Goal: Communication & Community: Participate in discussion

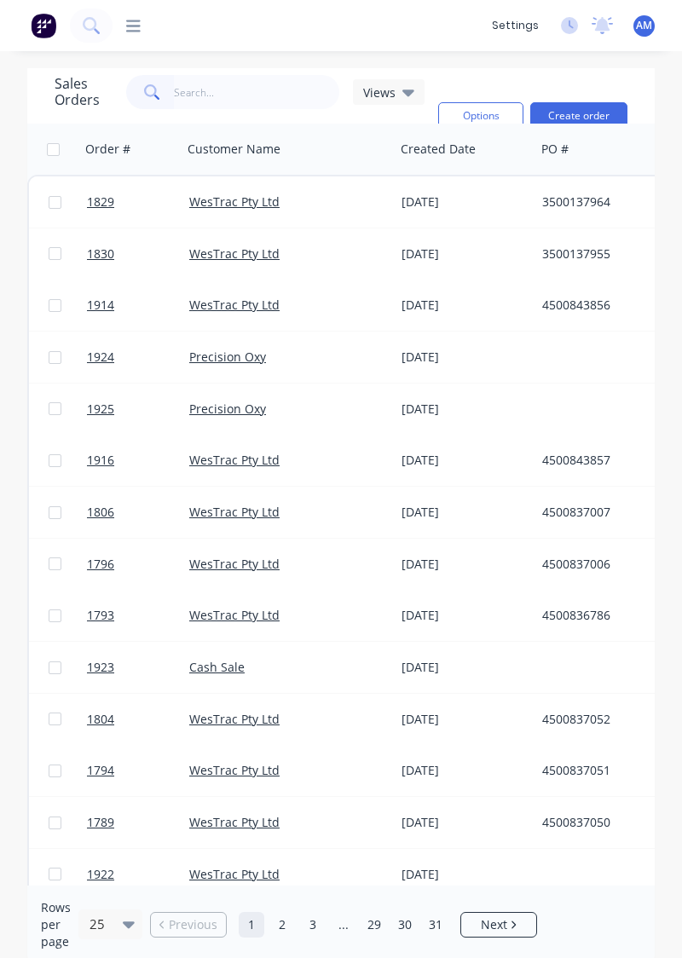
click at [138, 24] on icon at bounding box center [133, 26] width 14 height 16
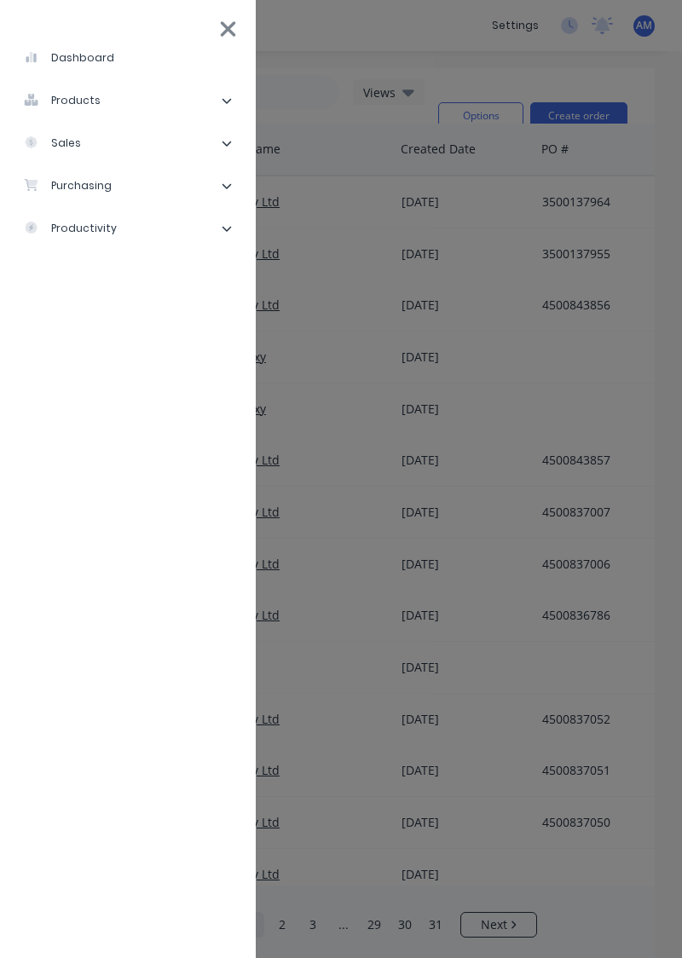
click at [373, 217] on div "dashboard products Product Catalogue Materials sales Sales Orders Customers Pri…" at bounding box center [454, 479] width 682 height 958
click at [230, 20] on icon at bounding box center [228, 29] width 18 height 24
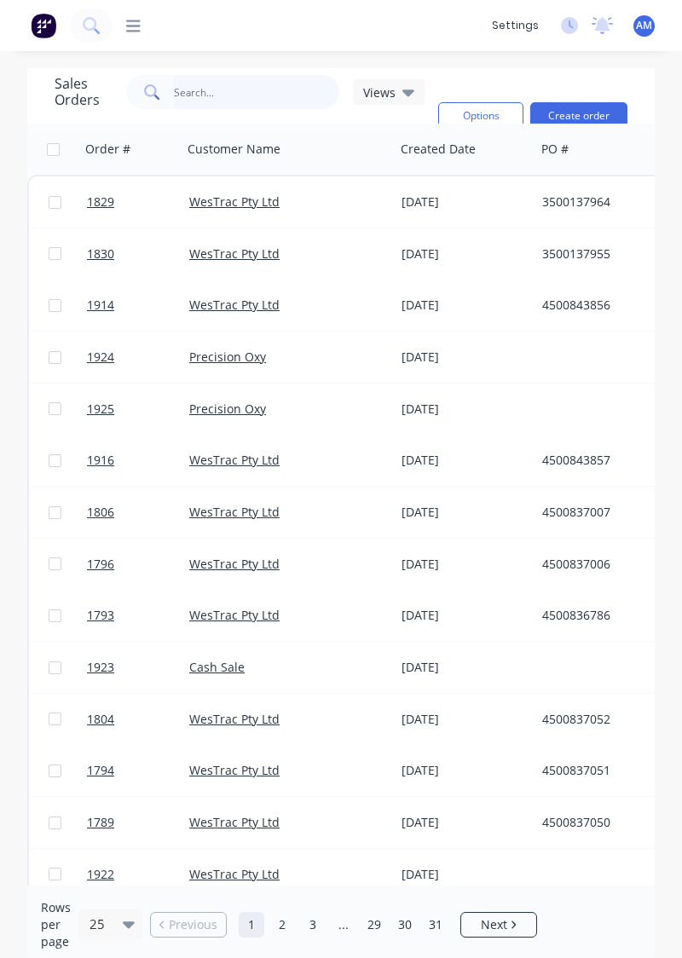
click at [207, 107] on input "text" at bounding box center [257, 92] width 166 height 34
click at [133, 217] on link "1829" at bounding box center [138, 201] width 102 height 51
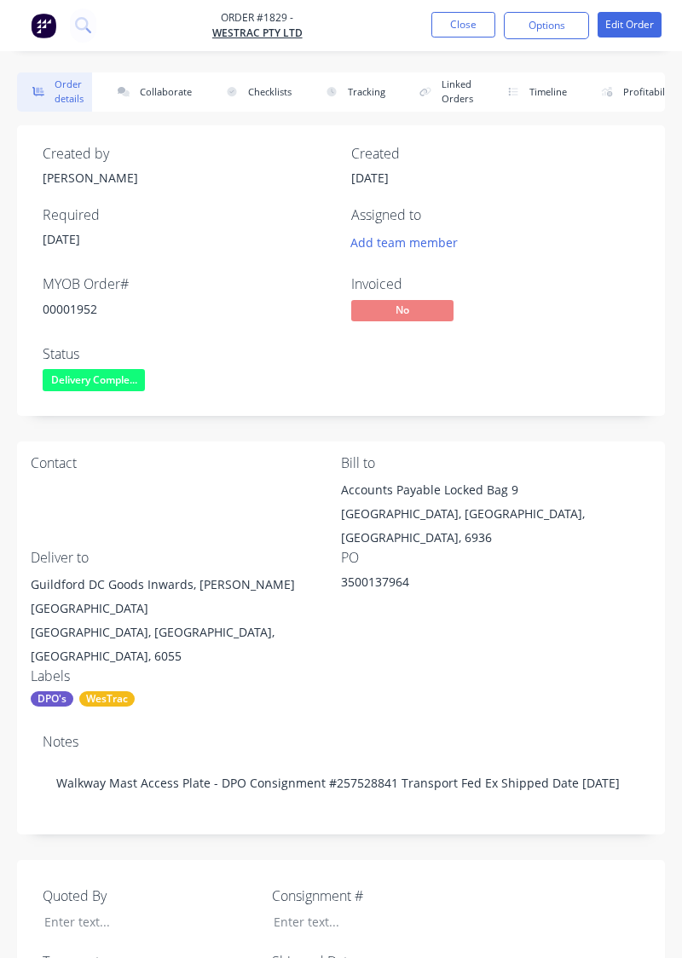
type input "[DATE]"
click at [165, 90] on button "Collaborate" at bounding box center [151, 91] width 98 height 39
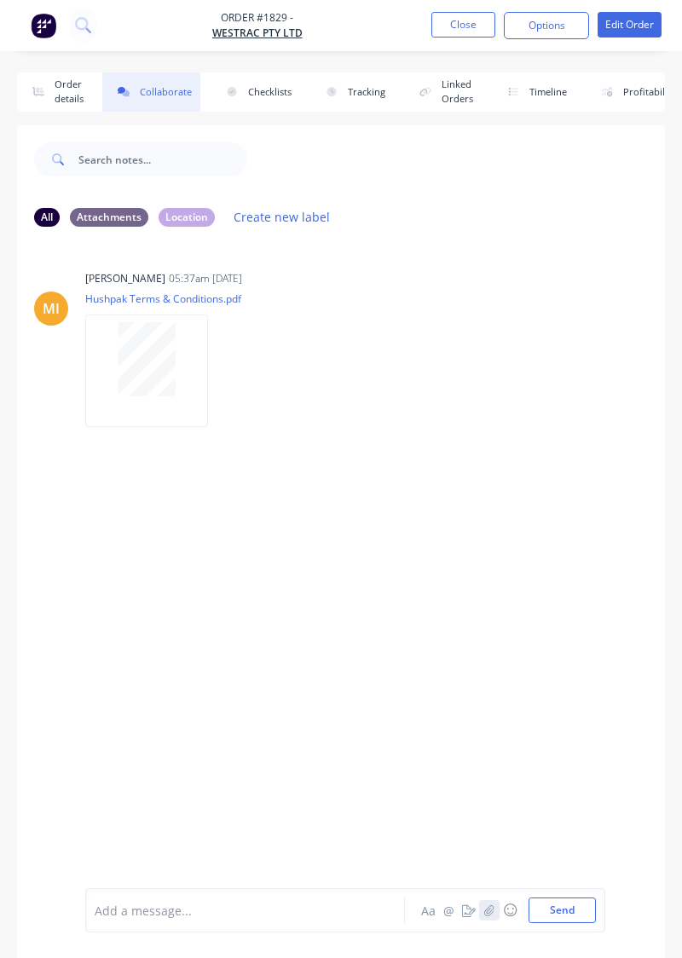
click at [494, 919] on button "button" at bounding box center [489, 910] width 20 height 20
click at [573, 905] on button "Send" at bounding box center [562, 911] width 67 height 26
click at [164, 520] on div at bounding box center [148, 509] width 44 height 44
click at [487, 909] on icon "button" at bounding box center [489, 911] width 10 height 12
click at [567, 916] on button "Send" at bounding box center [562, 911] width 67 height 26
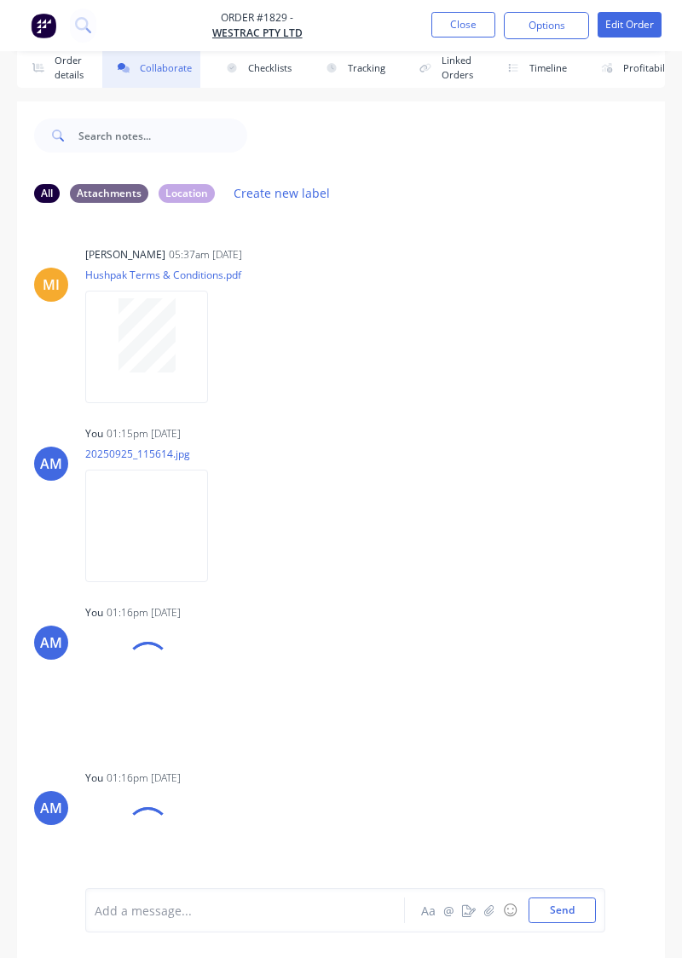
click at [452, 22] on button "Close" at bounding box center [463, 25] width 64 height 26
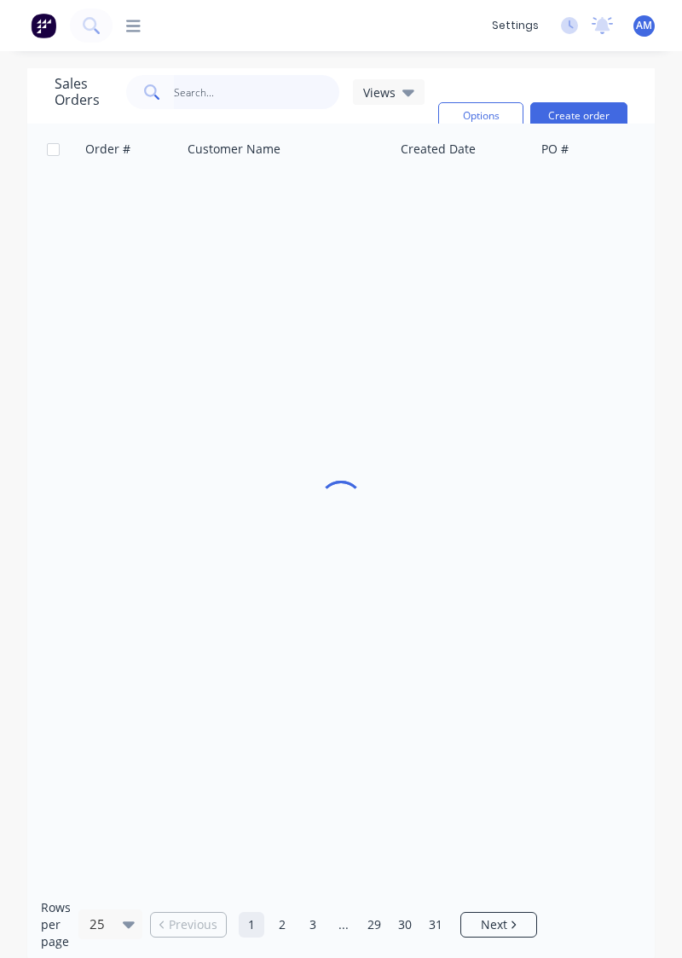
click at [246, 78] on input "text" at bounding box center [257, 92] width 166 height 34
type input "1829"
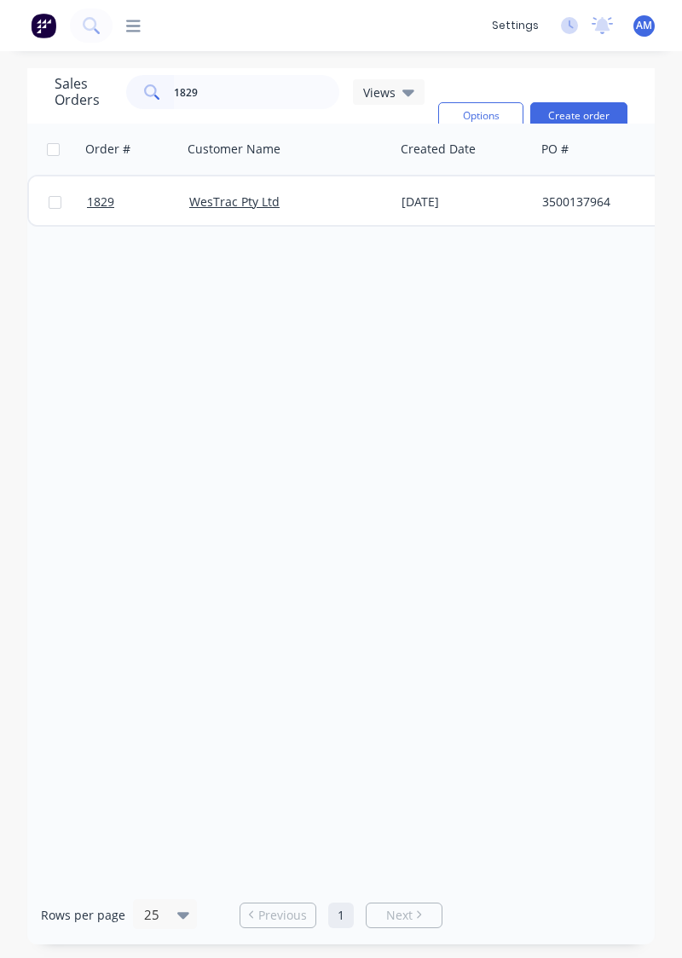
click at [338, 211] on div "WesTrac Pty Ltd" at bounding box center [288, 201] width 213 height 51
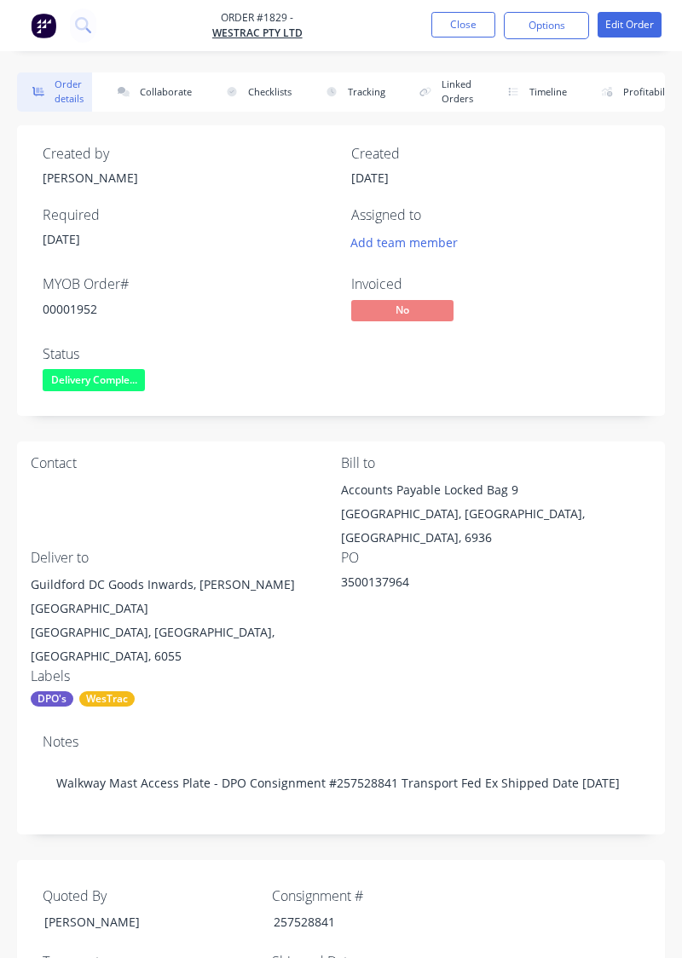
click at [159, 95] on button "Collaborate" at bounding box center [151, 91] width 98 height 39
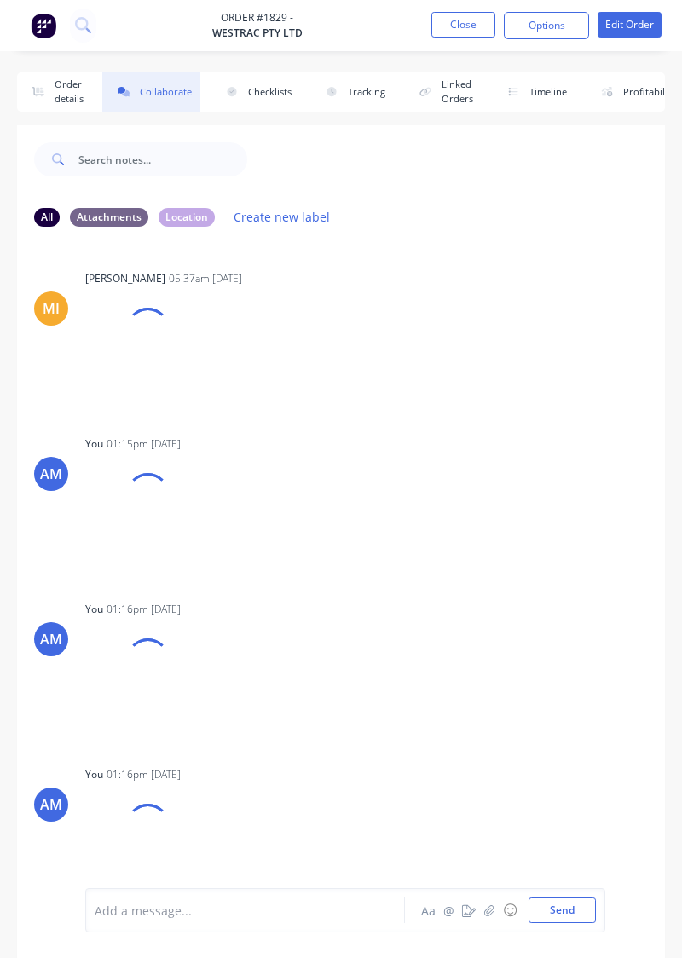
click at [114, 500] on div at bounding box center [127, 516] width 84 height 113
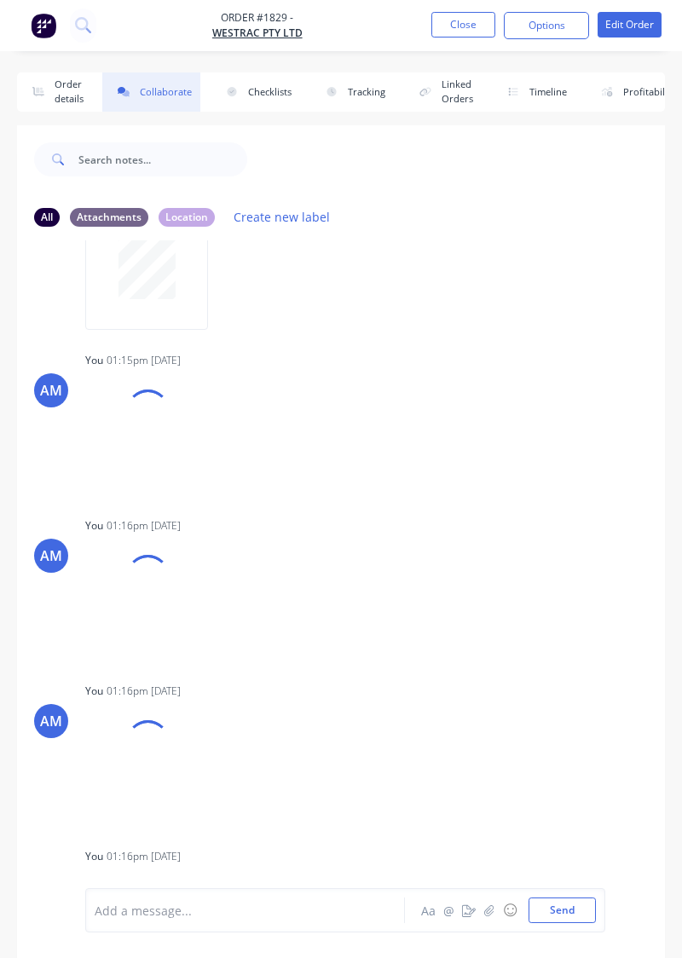
scroll to position [95, 0]
click at [482, 34] on button "Close" at bounding box center [463, 25] width 64 height 26
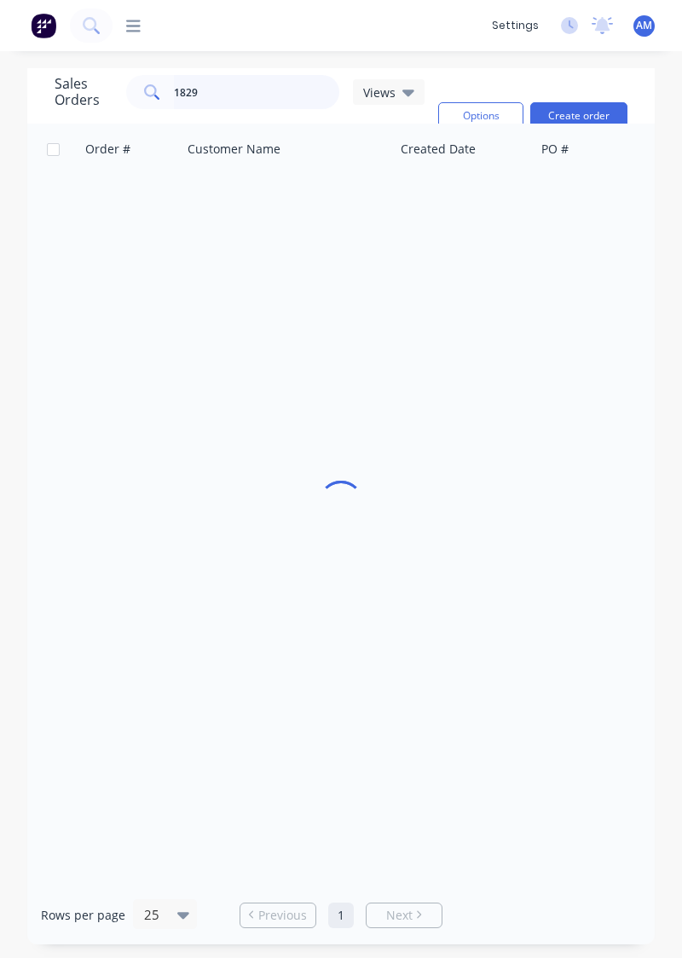
click at [257, 107] on input "1829" at bounding box center [257, 92] width 166 height 34
type input "1830"
click at [108, 176] on link "1830" at bounding box center [138, 201] width 102 height 51
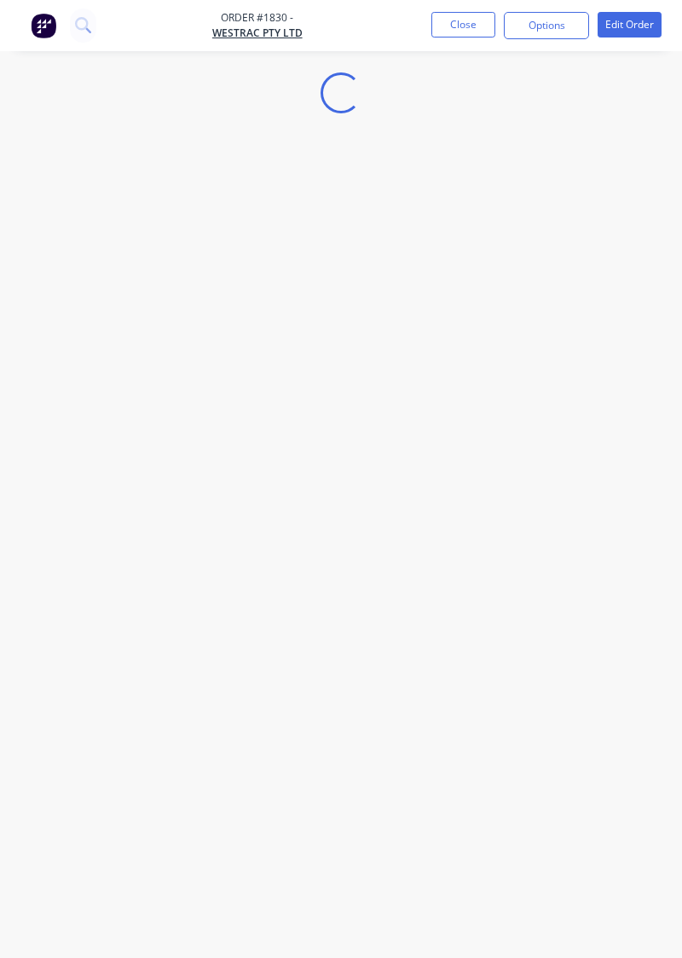
click at [65, 598] on div "Loading..." at bounding box center [341, 479] width 682 height 958
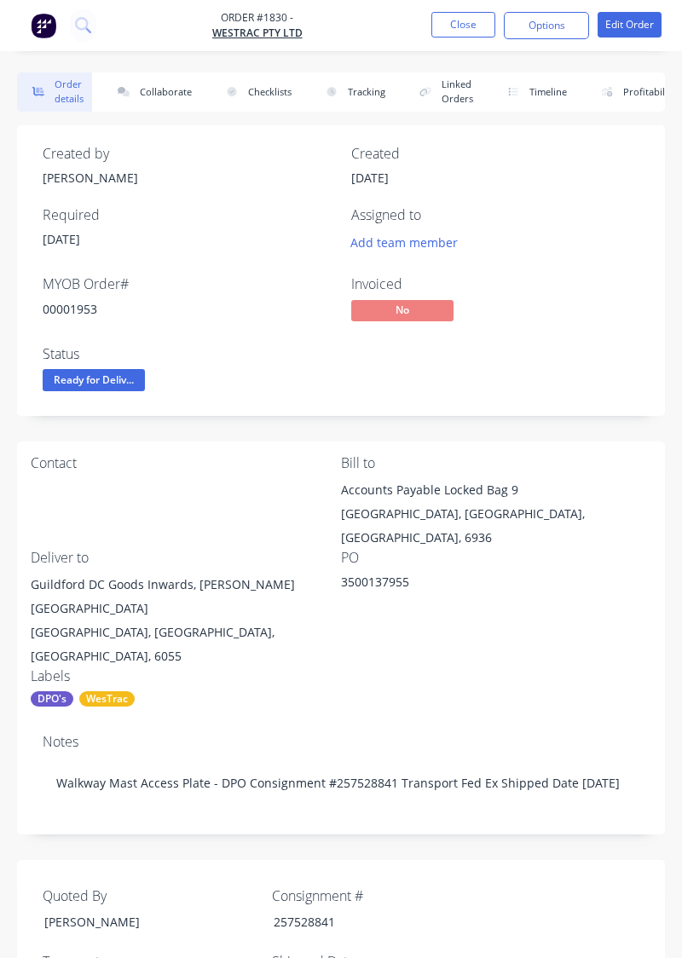
click at [136, 110] on button "Collaborate" at bounding box center [151, 91] width 98 height 39
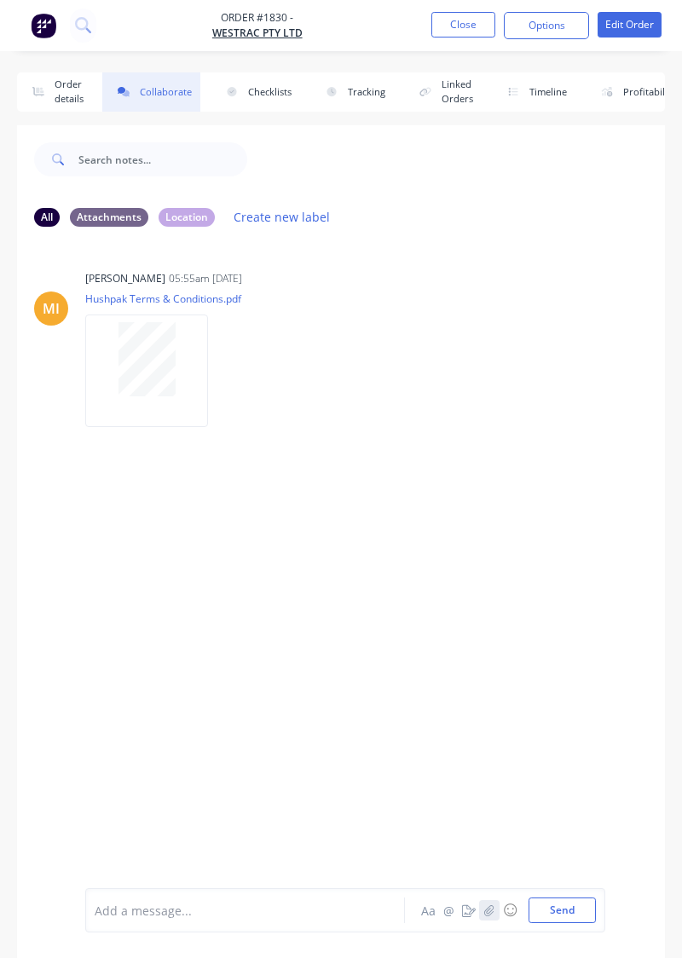
click at [491, 915] on icon "button" at bounding box center [488, 910] width 9 height 11
click at [573, 910] on button "Send" at bounding box center [562, 911] width 67 height 26
click at [92, 509] on div "MI Maricar Infante 05:55am 28/08/25 Hushpak Terms & Conditions.pdf Labels Downl…" at bounding box center [341, 563] width 648 height 647
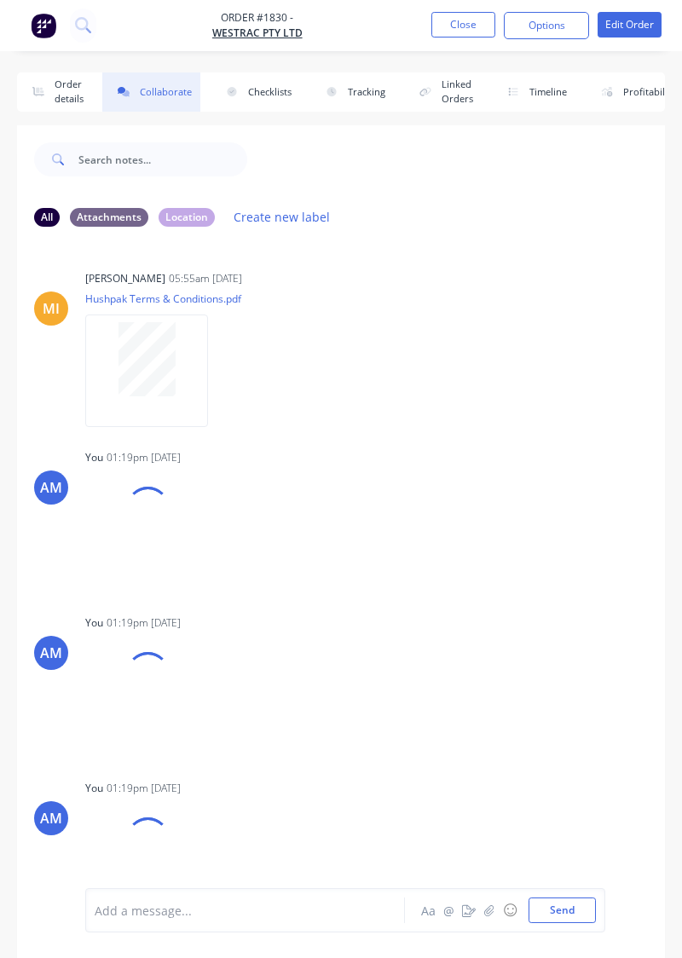
click at [128, 503] on div at bounding box center [147, 508] width 61 height 61
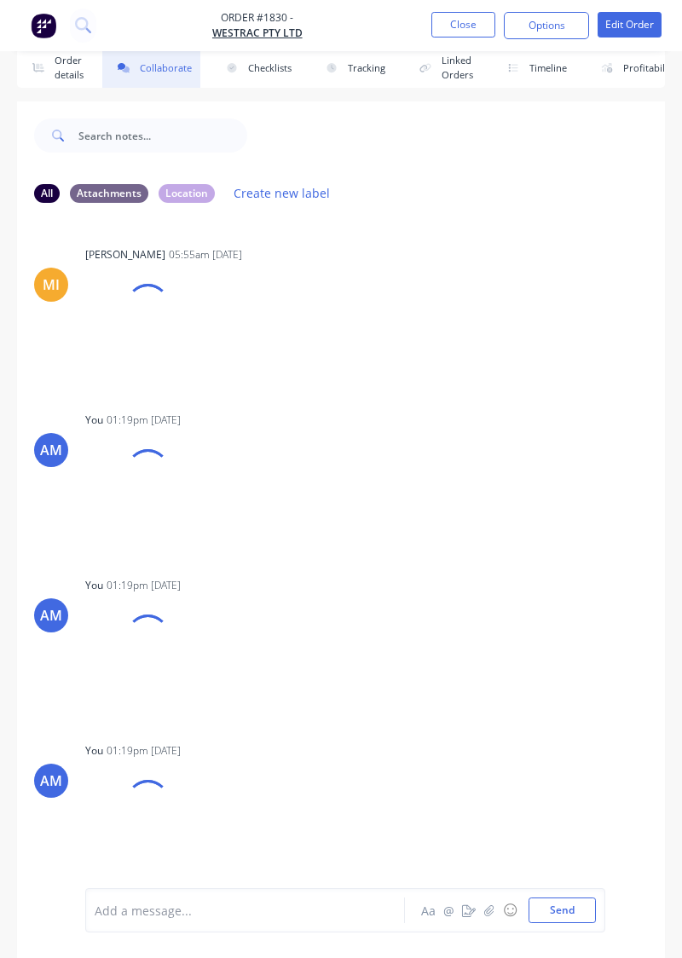
click at [467, 24] on button "Close" at bounding box center [463, 25] width 64 height 26
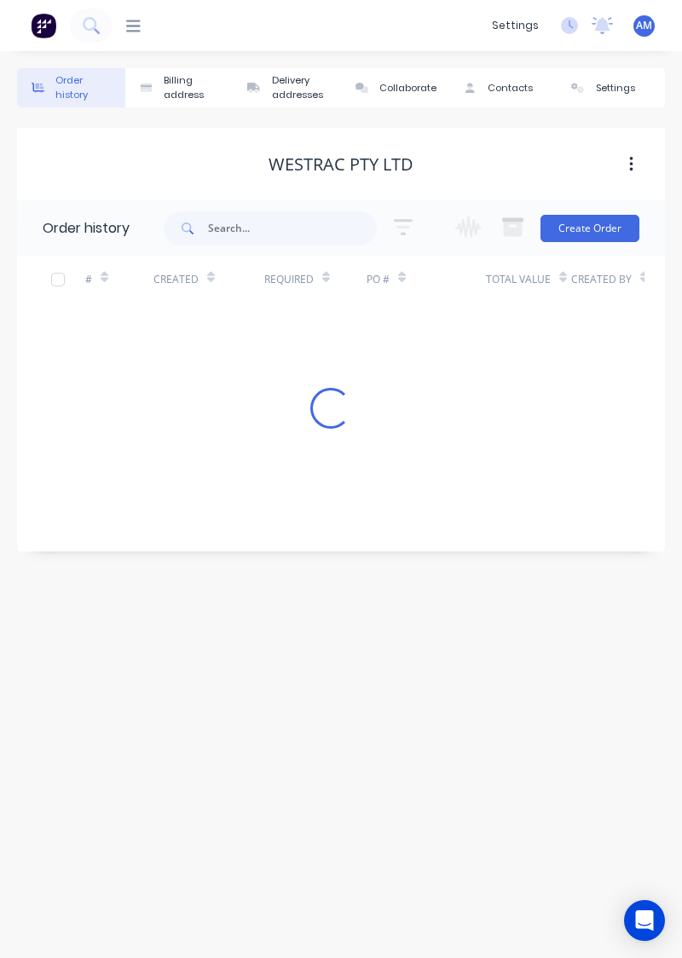
click at [578, 352] on div "# Created Required PO # Total Value Created By Status Invoiced Loading..." at bounding box center [330, 342] width 627 height 173
click at [315, 240] on input "text" at bounding box center [292, 228] width 169 height 34
type input "2"
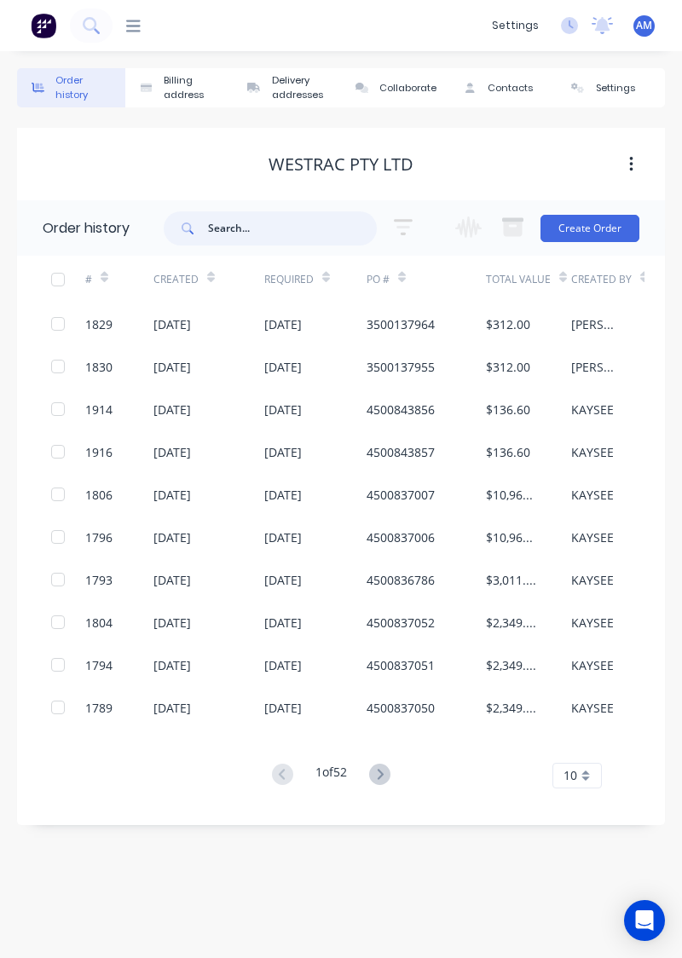
type input "Q"
click at [471, 324] on div "3500137964" at bounding box center [426, 324] width 119 height 43
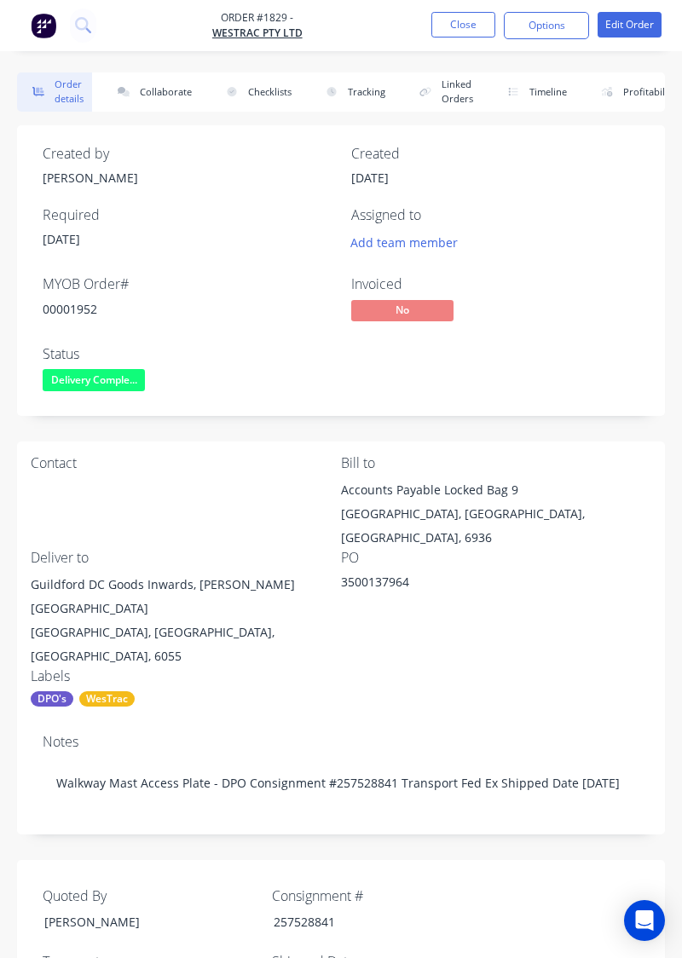
click at [136, 111] on button "Collaborate" at bounding box center [151, 91] width 98 height 39
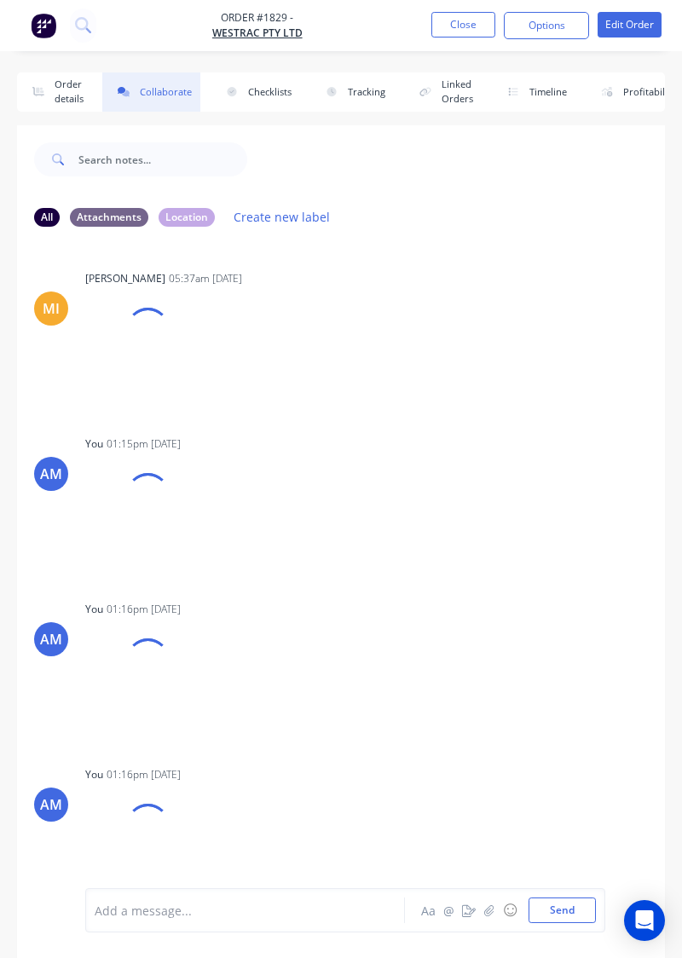
click at [661, 420] on div "MI [PERSON_NAME] 05:37am [DATE] Hushpak Terms & Conditions.pdf Labels Download …" at bounding box center [341, 563] width 648 height 647
